Goal: Complete application form

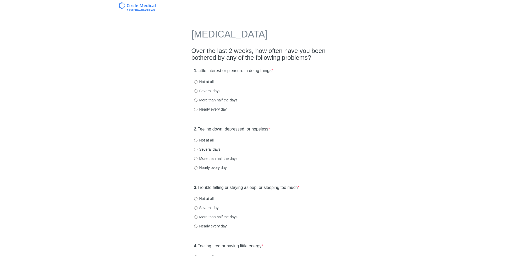
click at [198, 90] on label "Several days" at bounding box center [207, 90] width 26 height 5
click at [197, 90] on input "Several days" at bounding box center [195, 90] width 3 height 3
radio input "true"
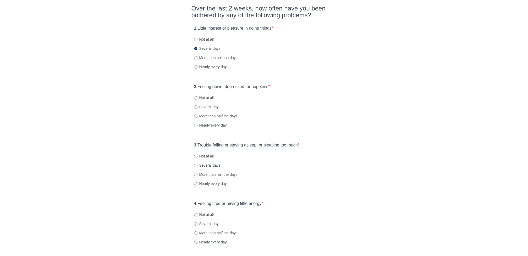
scroll to position [43, 0]
click at [196, 105] on input "Several days" at bounding box center [195, 105] width 3 height 3
radio input "true"
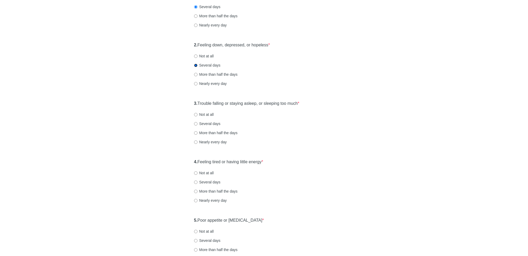
scroll to position [98, 0]
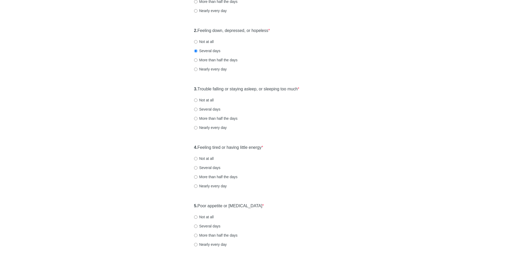
click at [207, 99] on label "Not at all" at bounding box center [204, 99] width 20 height 5
click at [197, 99] on input "Not at all" at bounding box center [195, 99] width 3 height 3
radio input "true"
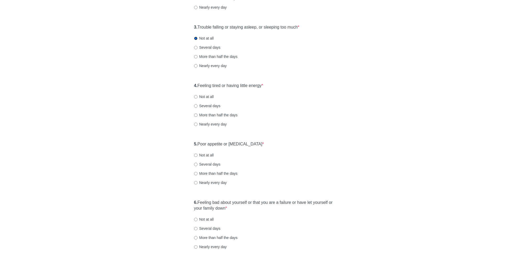
scroll to position [171, 0]
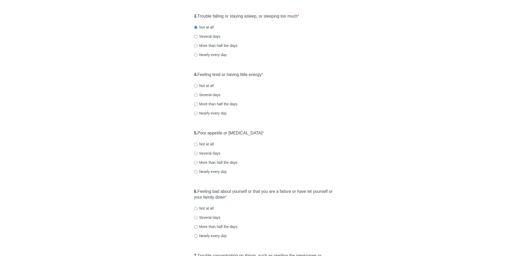
click at [204, 86] on label "Not at all" at bounding box center [204, 85] width 20 height 5
click at [197, 86] on input "Not at all" at bounding box center [195, 85] width 3 height 3
radio input "true"
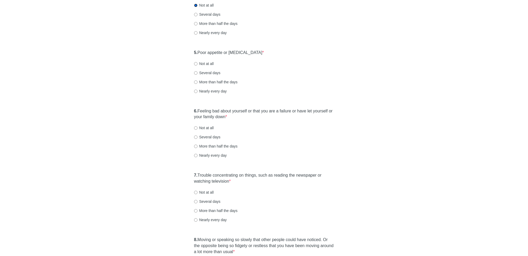
scroll to position [263, 0]
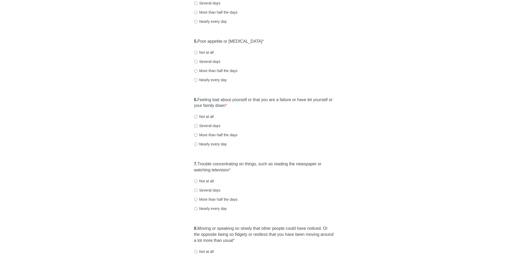
click at [209, 53] on label "Not at all" at bounding box center [204, 52] width 20 height 5
click at [197, 53] on input "Not at all" at bounding box center [195, 52] width 3 height 3
radio input "true"
click at [202, 124] on label "Several days" at bounding box center [207, 125] width 26 height 5
click at [197, 124] on input "Several days" at bounding box center [195, 125] width 3 height 3
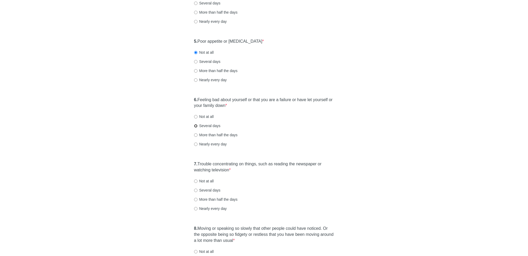
radio input "true"
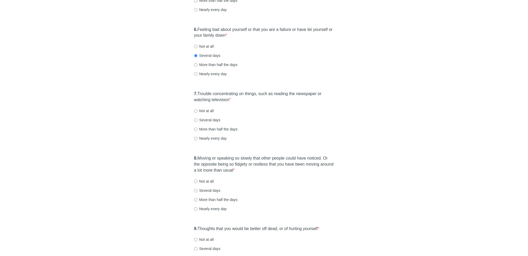
click at [200, 120] on label "Several days" at bounding box center [207, 119] width 26 height 5
click at [197, 120] on input "Several days" at bounding box center [195, 119] width 3 height 3
radio input "true"
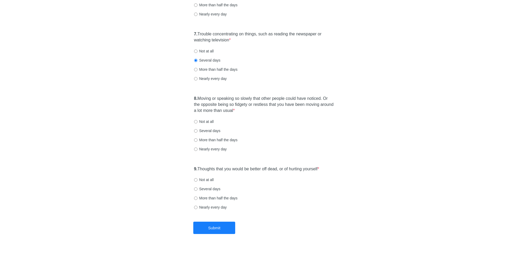
click at [200, 122] on label "Not at all" at bounding box center [204, 121] width 20 height 5
click at [197, 122] on input "Not at all" at bounding box center [195, 121] width 3 height 3
radio input "true"
click at [203, 179] on label "Not at all" at bounding box center [204, 179] width 20 height 5
click at [197, 179] on input "Not at all" at bounding box center [195, 179] width 3 height 3
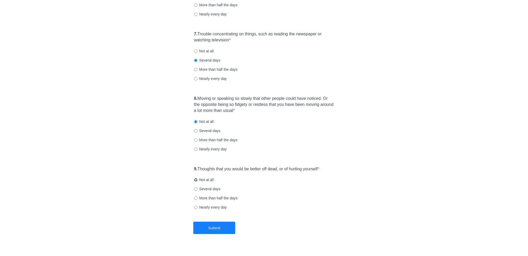
radio input "true"
click at [216, 228] on button "Submit" at bounding box center [214, 227] width 42 height 12
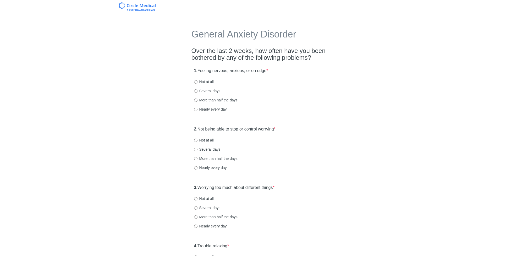
click at [206, 81] on label "Not at all" at bounding box center [204, 81] width 20 height 5
click at [197, 81] on input "Not at all" at bounding box center [195, 81] width 3 height 3
radio input "true"
click at [210, 139] on label "Not at all" at bounding box center [204, 139] width 20 height 5
click at [197, 139] on input "Not at all" at bounding box center [195, 139] width 3 height 3
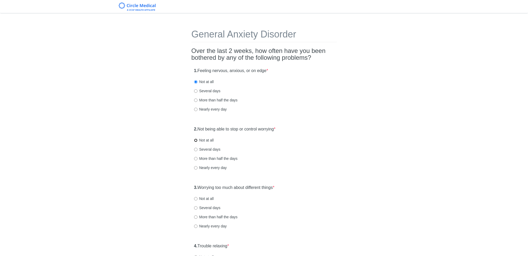
radio input "true"
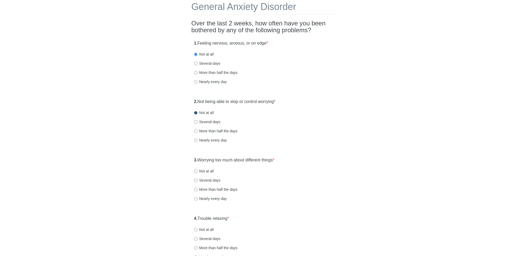
scroll to position [28, 0]
click at [206, 171] on label "Not at all" at bounding box center [204, 169] width 20 height 5
click at [197, 171] on input "Not at all" at bounding box center [195, 170] width 3 height 3
radio input "true"
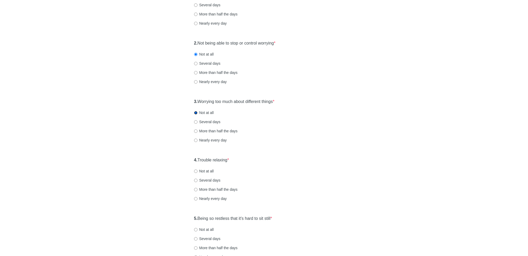
scroll to position [96, 0]
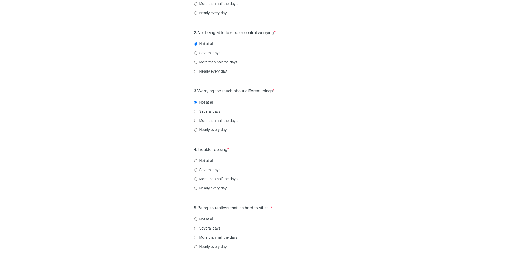
click at [206, 170] on label "Several days" at bounding box center [207, 169] width 26 height 5
click at [197, 170] on input "Several days" at bounding box center [195, 169] width 3 height 3
radio input "true"
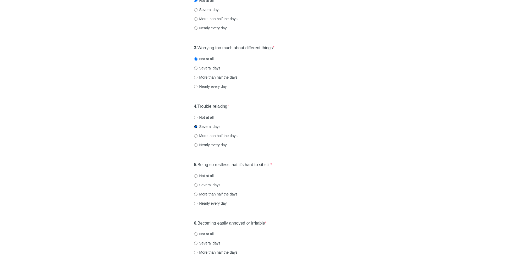
scroll to position [147, 0]
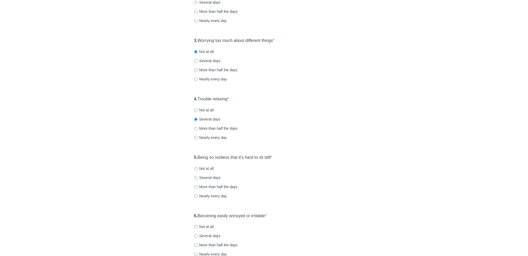
click at [207, 169] on label "Not at all" at bounding box center [204, 168] width 20 height 5
click at [197, 169] on input "Not at all" at bounding box center [195, 168] width 3 height 3
radio input "true"
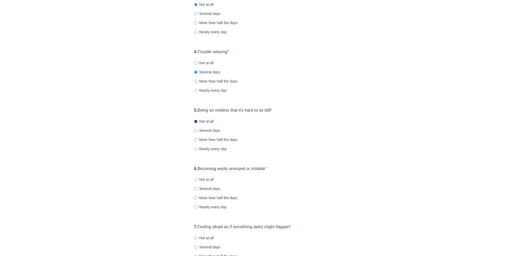
scroll to position [197, 0]
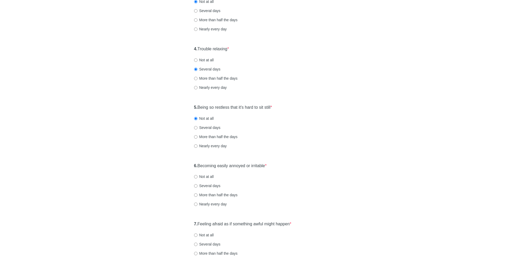
click at [205, 184] on label "Several days" at bounding box center [207, 185] width 26 height 5
click at [197, 184] on input "Several days" at bounding box center [195, 185] width 3 height 3
radio input "true"
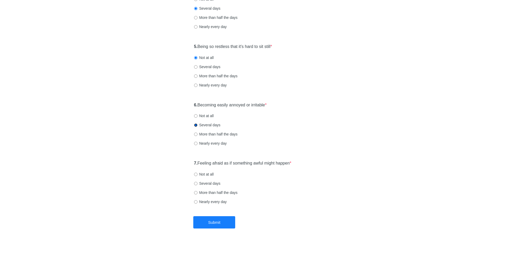
scroll to position [261, 0]
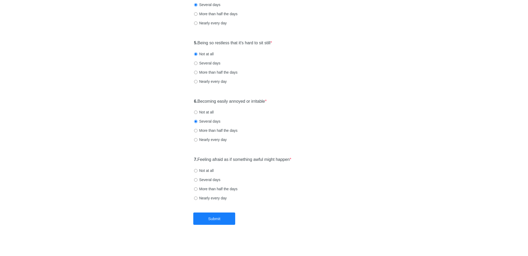
click at [203, 171] on label "Not at all" at bounding box center [204, 170] width 20 height 5
click at [197, 171] on input "Not at all" at bounding box center [195, 170] width 3 height 3
radio input "true"
click at [203, 220] on button "Submit" at bounding box center [214, 218] width 42 height 12
